Goal: Task Accomplishment & Management: Manage account settings

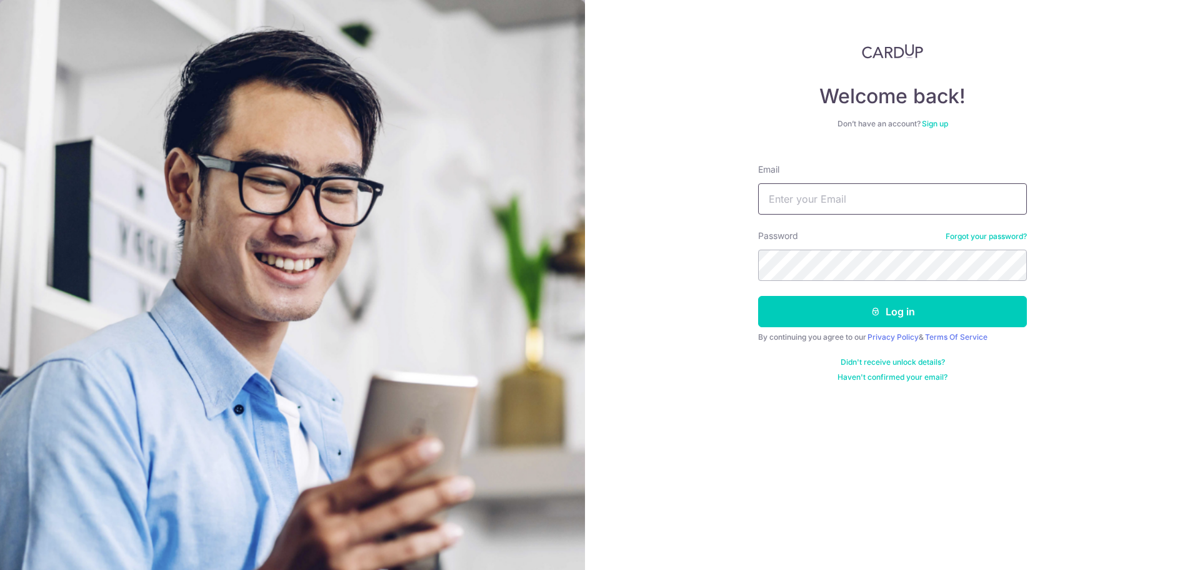
drag, startPoint x: 0, startPoint y: 0, endPoint x: 827, endPoint y: 195, distance: 849.2
click at [826, 194] on input "Email" at bounding box center [892, 198] width 269 height 31
type input "[EMAIL_ADDRESS][DOMAIN_NAME]"
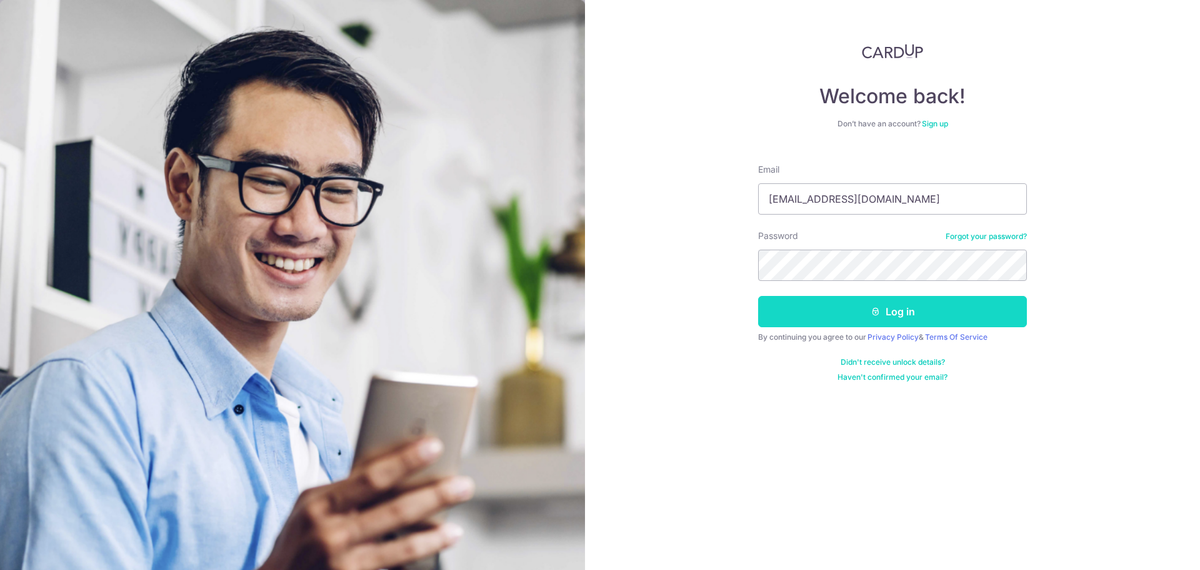
click at [887, 303] on button "Log in" at bounding box center [892, 311] width 269 height 31
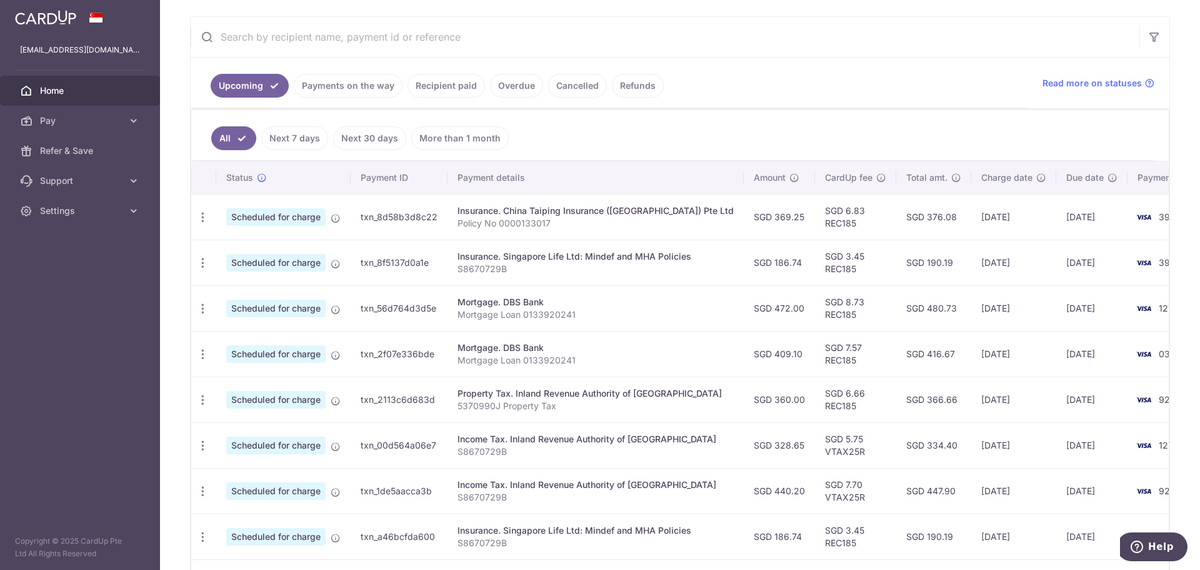
scroll to position [216, 0]
